Goal: Task Accomplishment & Management: Manage account settings

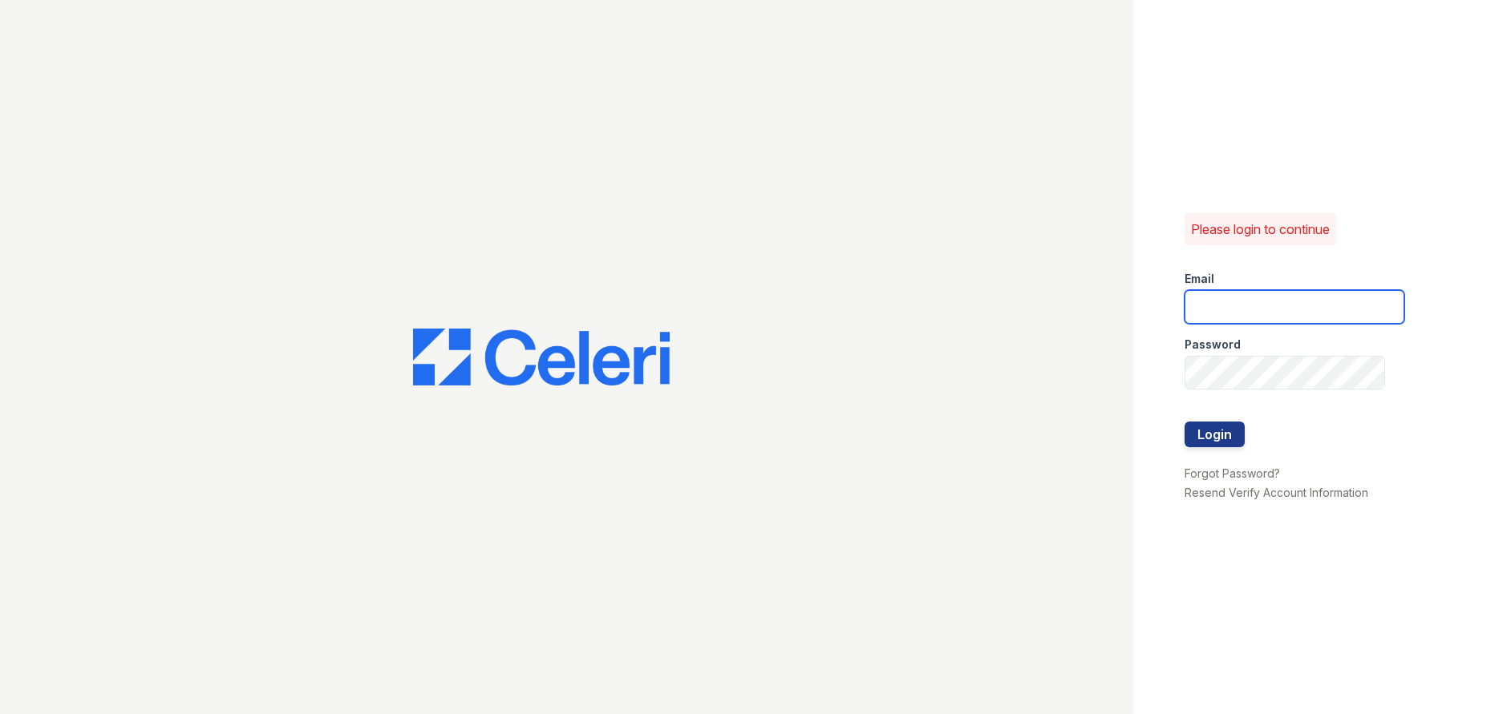
click at [1208, 306] on input "email" at bounding box center [1294, 307] width 220 height 34
type input "[PERSON_NAME][EMAIL_ADDRESS][PERSON_NAME][DOMAIN_NAME]"
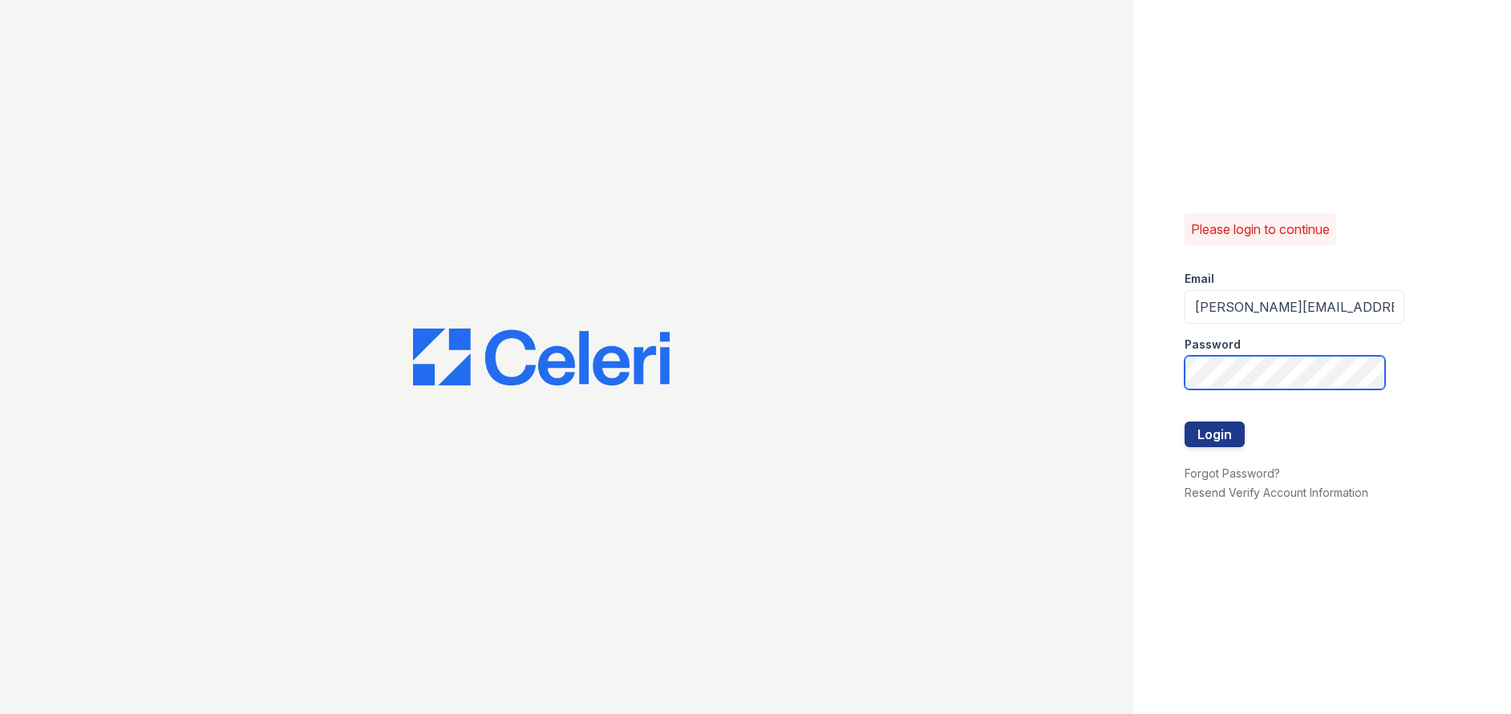
click at [1184, 422] on button "Login" at bounding box center [1214, 435] width 60 height 26
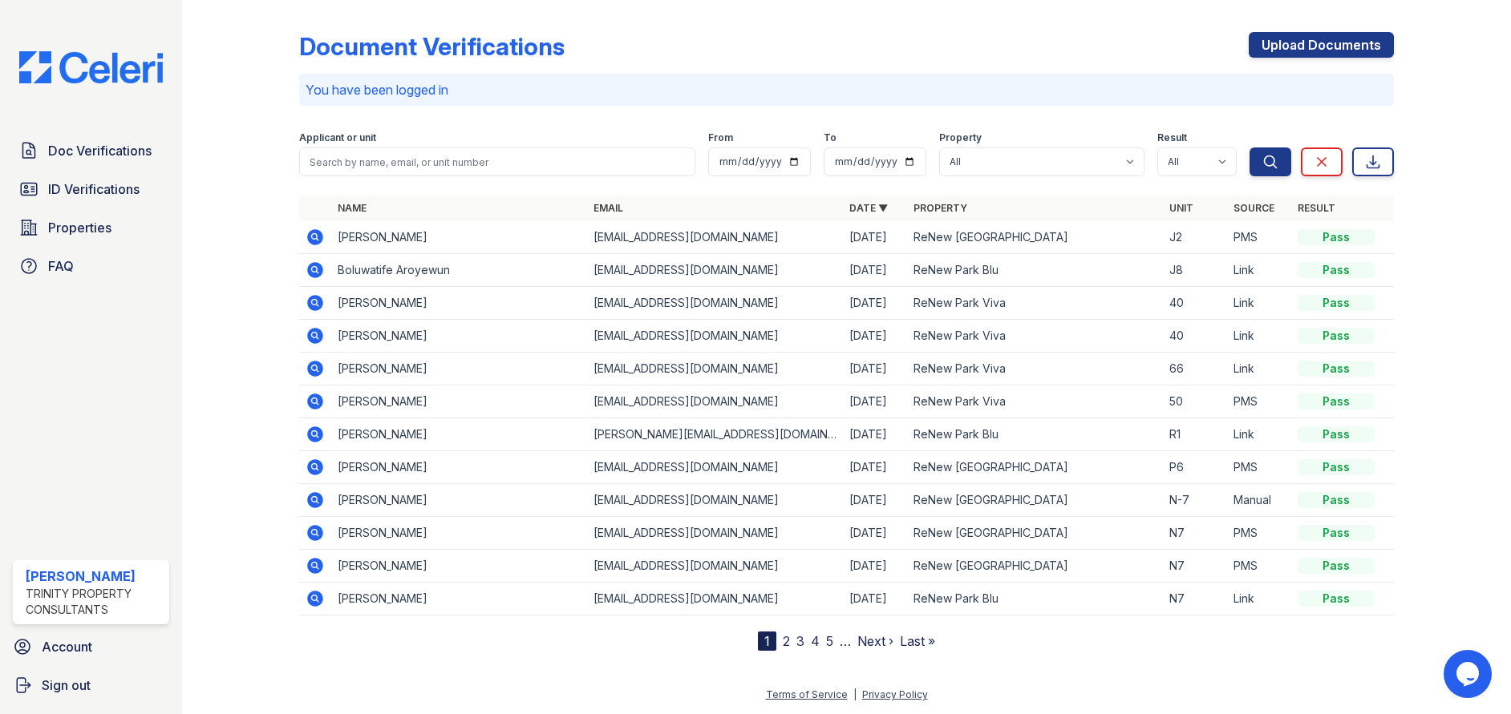
click at [241, 328] on div at bounding box center [253, 328] width 91 height 645
